Goal: Communication & Community: Answer question/provide support

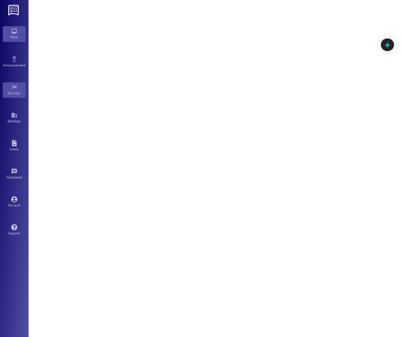
click at [19, 35] on div "Inbox" at bounding box center [14, 37] width 29 height 6
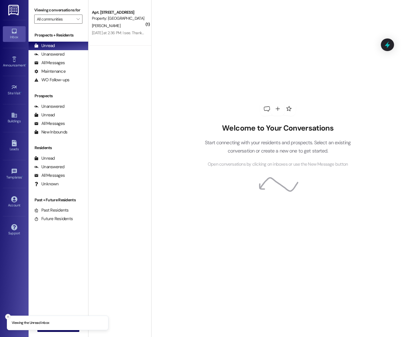
click at [7, 316] on icon "Close toast" at bounding box center [7, 317] width 3 height 3
click at [50, 329] on span "New Message" at bounding box center [61, 328] width 23 height 6
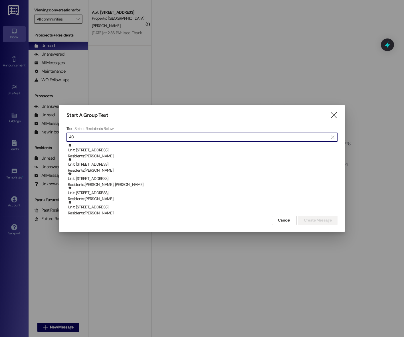
type input "4"
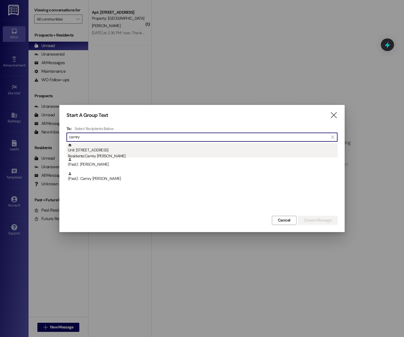
type input "camry"
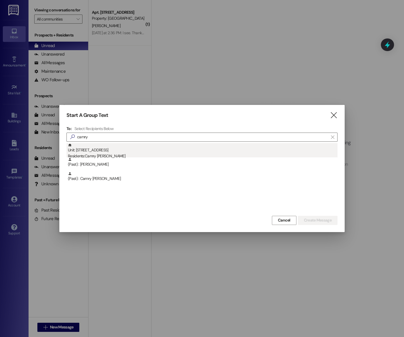
click at [176, 151] on div "Unit: [STREET_ADDRESS] Residents: [GEOGRAPHIC_DATA][PERSON_NAME]" at bounding box center [203, 151] width 270 height 16
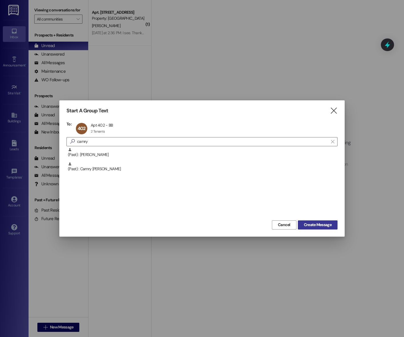
click at [313, 226] on span "Create Message" at bounding box center [318, 225] width 28 height 6
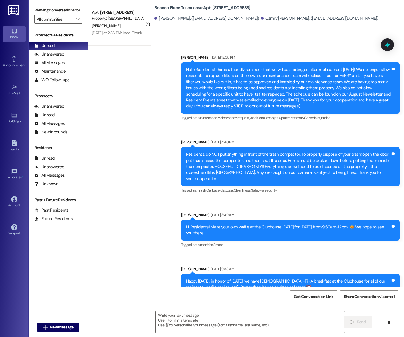
scroll to position [3648, 0]
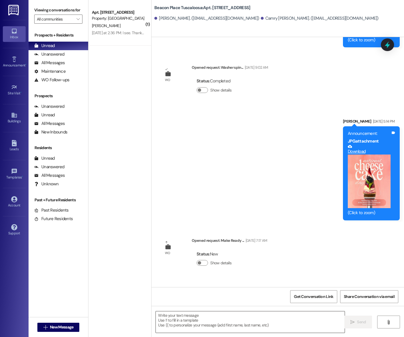
click at [209, 320] on textarea at bounding box center [250, 322] width 189 height 21
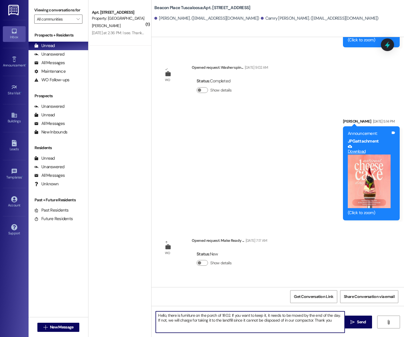
type textarea "Hello, there is furniture on the porch of 1802. If you want to keep it, it need…"
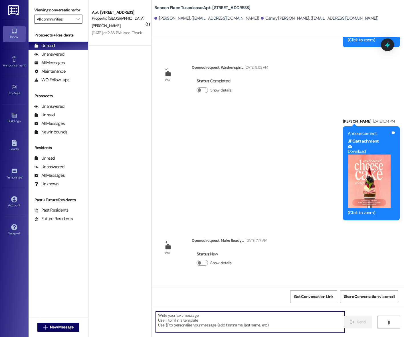
scroll to position [3694, 0]
